Goal: Check status: Check status

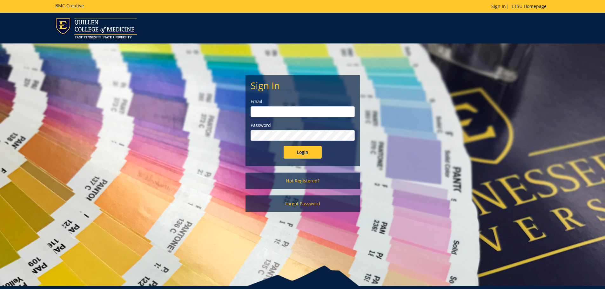
type input "[PERSON_NAME][EMAIL_ADDRESS][DOMAIN_NAME]"
click at [298, 145] on form "Sign In Email [PERSON_NAME][EMAIL_ADDRESS][DOMAIN_NAME] Password Login" at bounding box center [303, 119] width 104 height 78
click at [300, 152] on input "Login" at bounding box center [303, 152] width 38 height 13
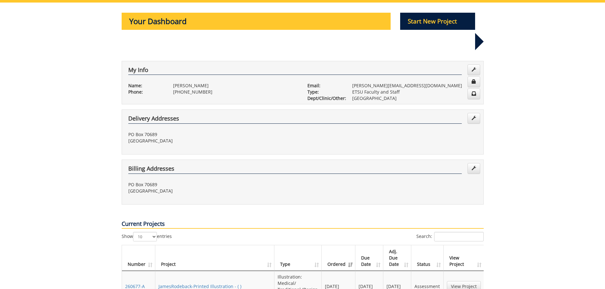
scroll to position [95, 0]
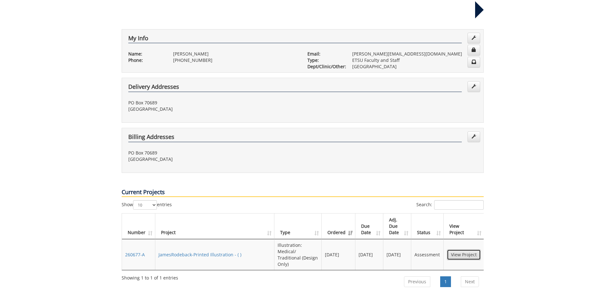
click at [472, 250] on link "View Project" at bounding box center [464, 255] width 34 height 11
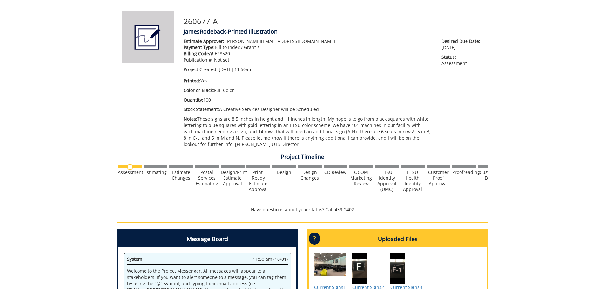
scroll to position [39, 0]
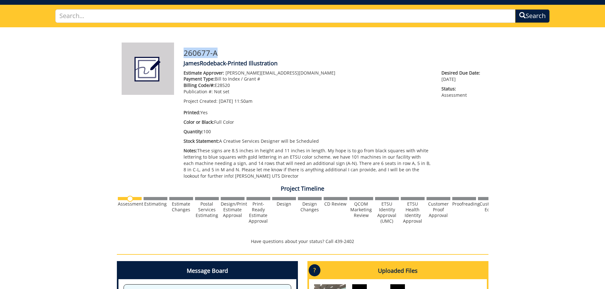
drag, startPoint x: 213, startPoint y: 58, endPoint x: 182, endPoint y: 53, distance: 31.8
click at [182, 53] on div "260677-A JamesRodeback-Printed Illustration Estimate Approver: [PERSON_NAME][EM…" at bounding box center [334, 113] width 310 height 140
